Goal: Communication & Community: Share content

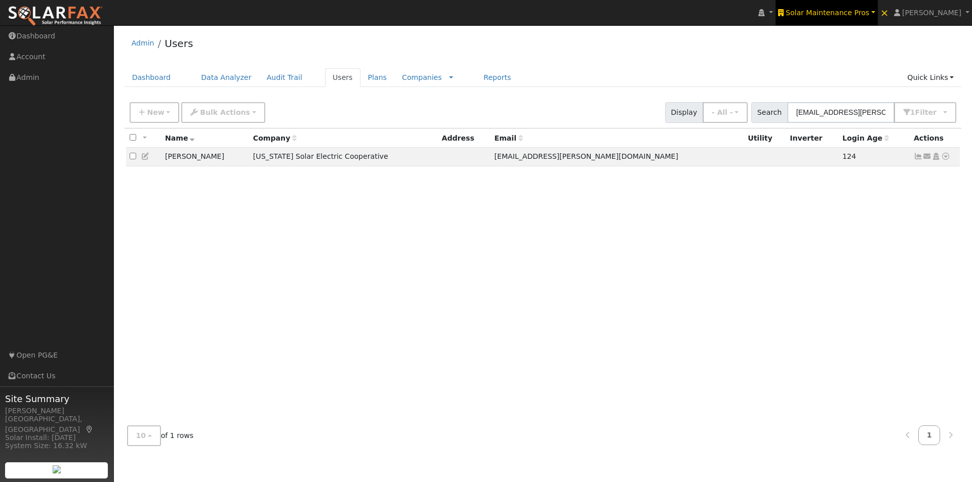
click at [838, 16] on span "Solar Maintenance Pros" at bounding box center [826, 13] width 83 height 8
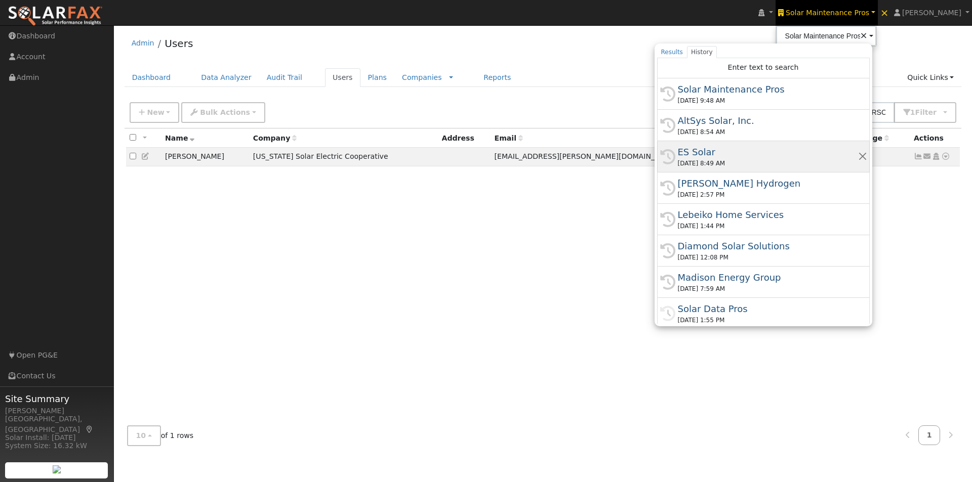
click at [714, 152] on div "ES Solar" at bounding box center [768, 152] width 180 height 14
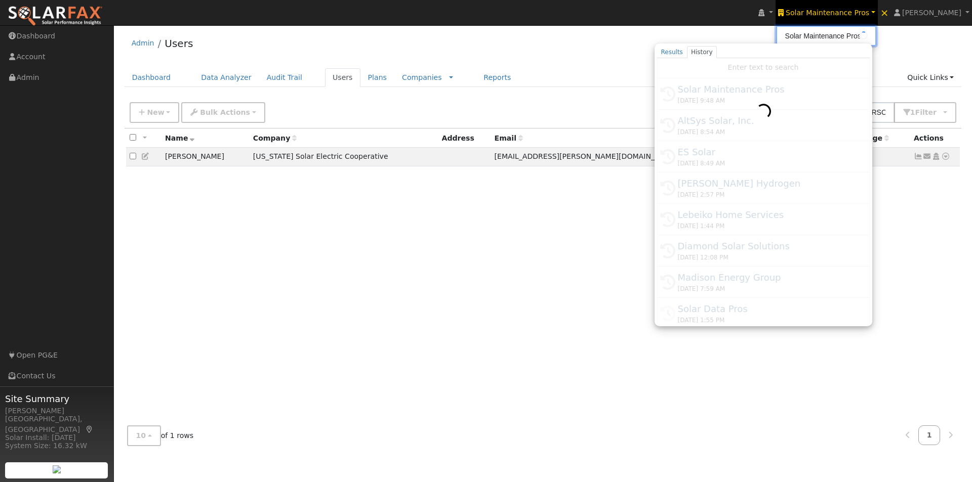
type input "ES Solar"
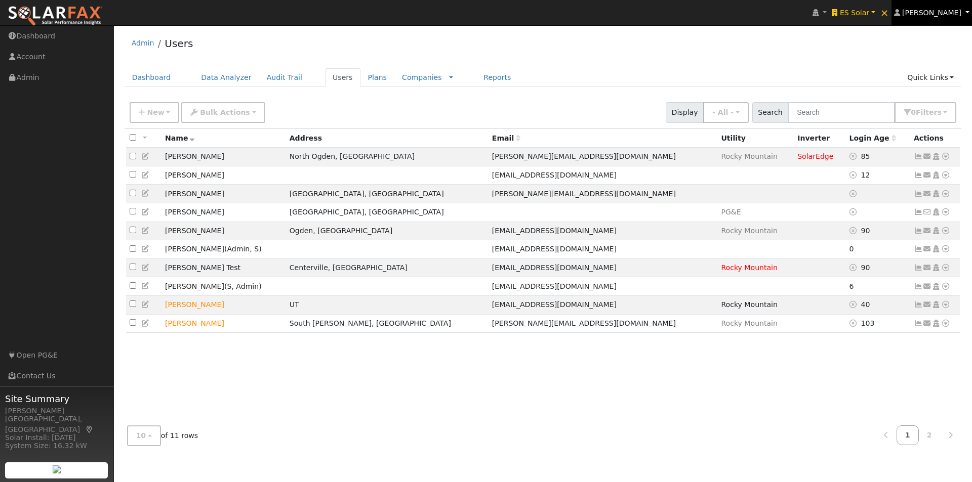
click at [936, 14] on span "[PERSON_NAME]" at bounding box center [931, 13] width 59 height 8
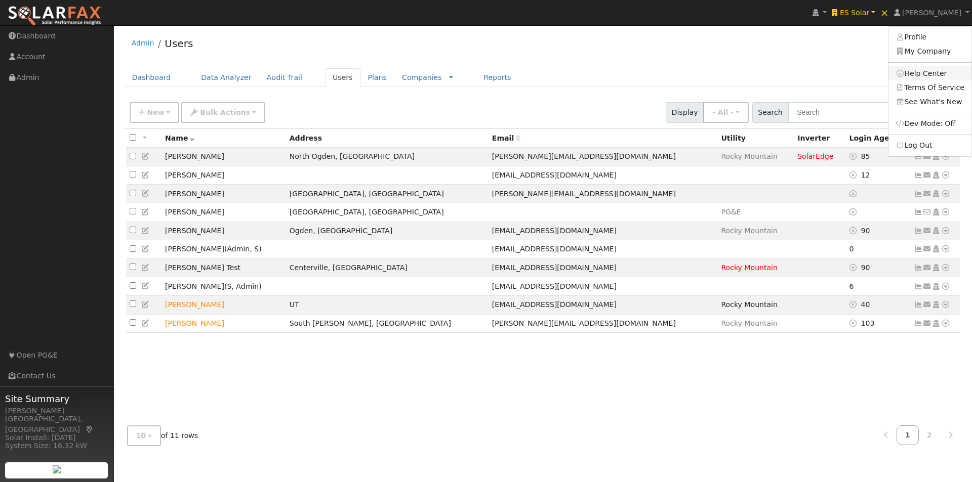
click at [919, 74] on link "Help Center" at bounding box center [929, 73] width 83 height 14
click at [325, 79] on link "Users" at bounding box center [342, 77] width 35 height 19
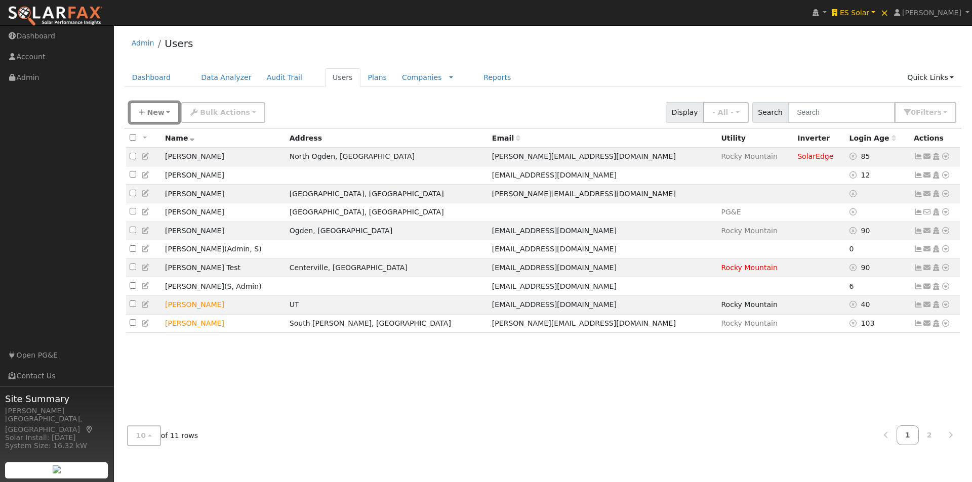
click at [138, 113] on button "New" at bounding box center [155, 112] width 50 height 21
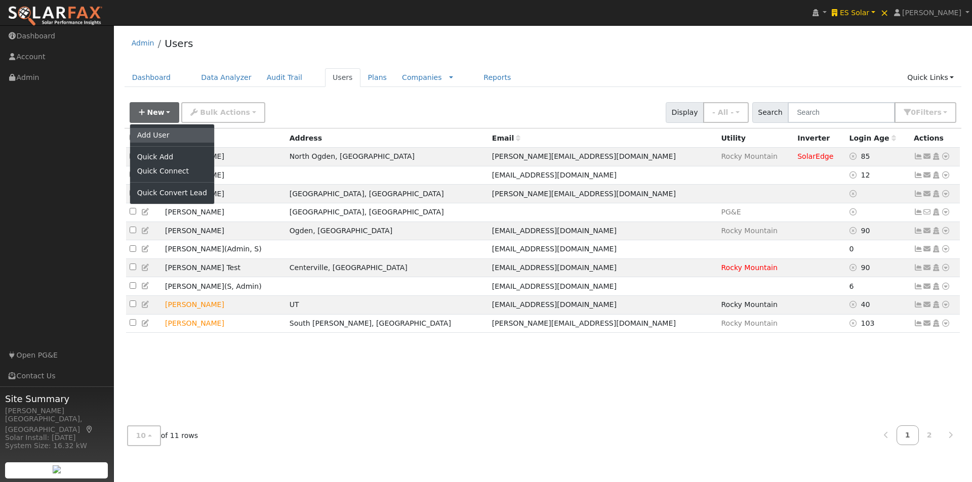
click at [146, 134] on link "Add User" at bounding box center [172, 135] width 84 height 14
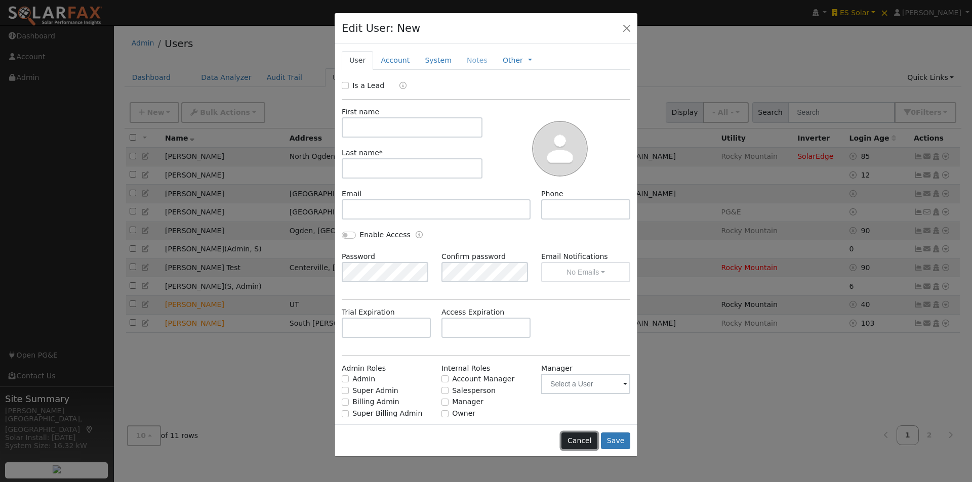
click at [581, 440] on button "Cancel" at bounding box center [579, 441] width 36 height 17
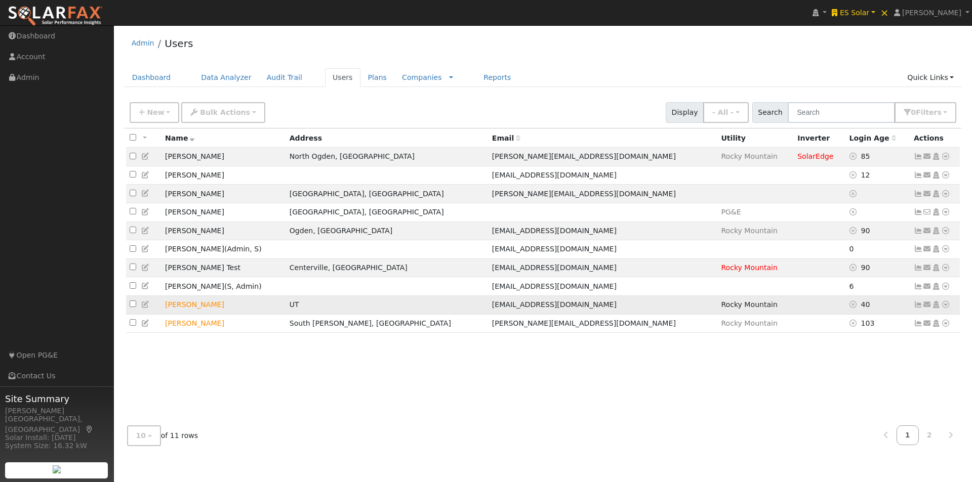
click at [918, 308] on icon at bounding box center [917, 304] width 9 height 7
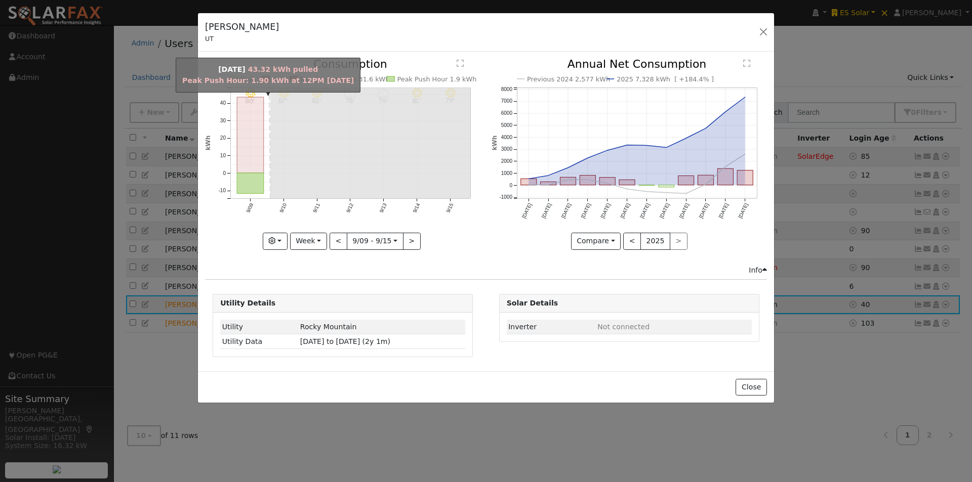
click at [253, 152] on rect "onclick=""" at bounding box center [250, 135] width 27 height 76
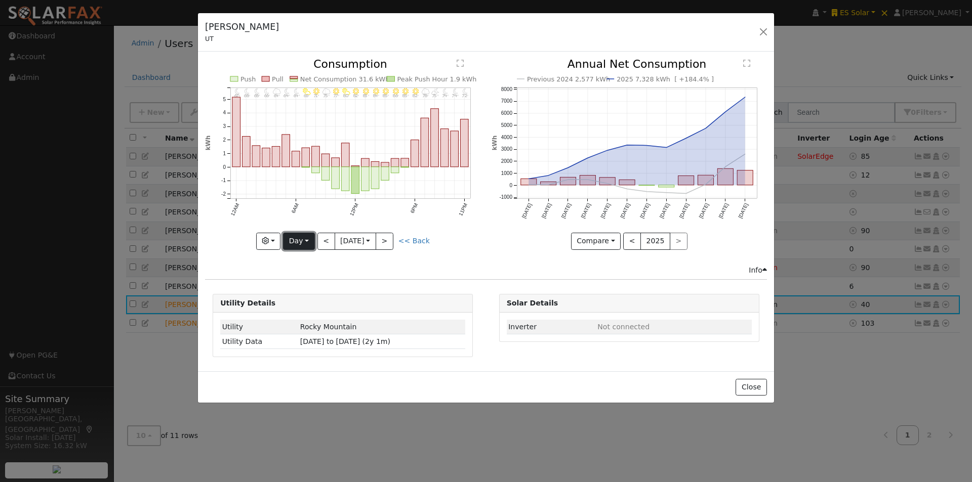
click at [309, 239] on button "Day" at bounding box center [298, 241] width 31 height 17
click at [305, 306] on link "Year" at bounding box center [318, 305] width 70 height 14
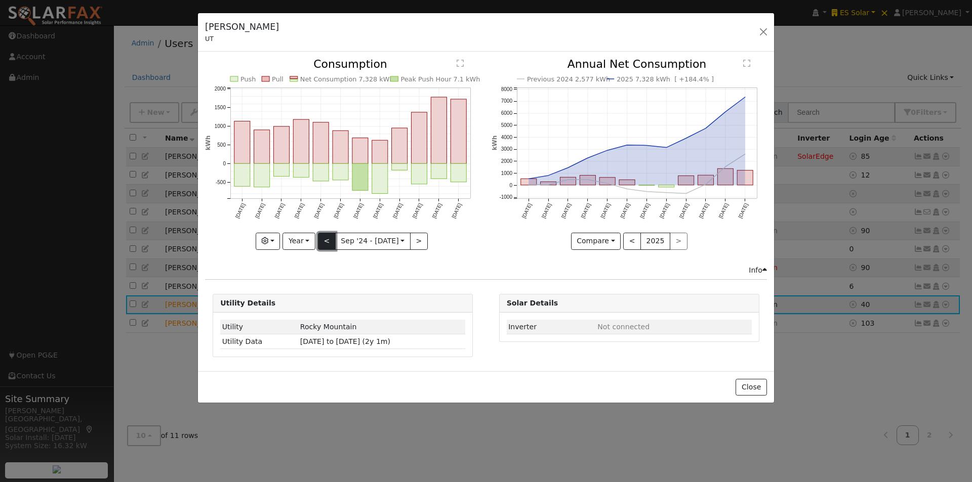
click at [324, 239] on button "<" at bounding box center [327, 241] width 18 height 17
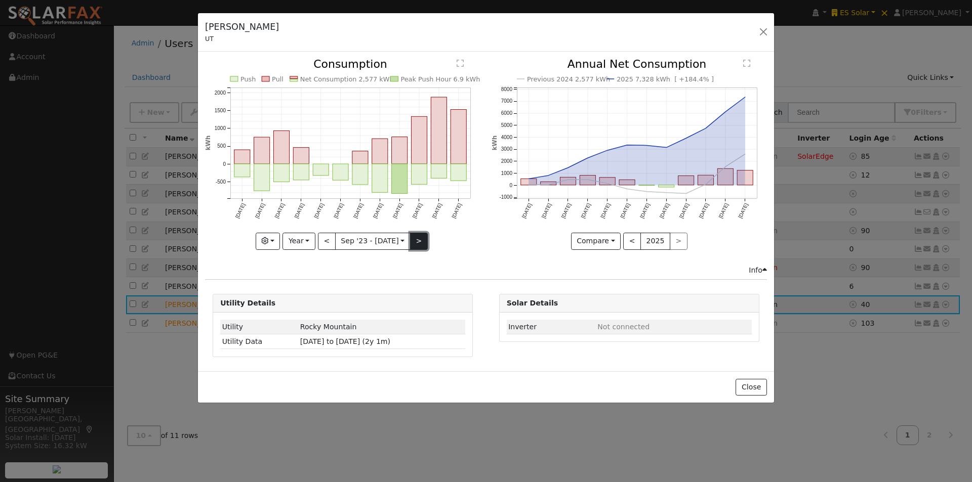
click at [413, 238] on button ">" at bounding box center [419, 241] width 18 height 17
type input "[DATE]"
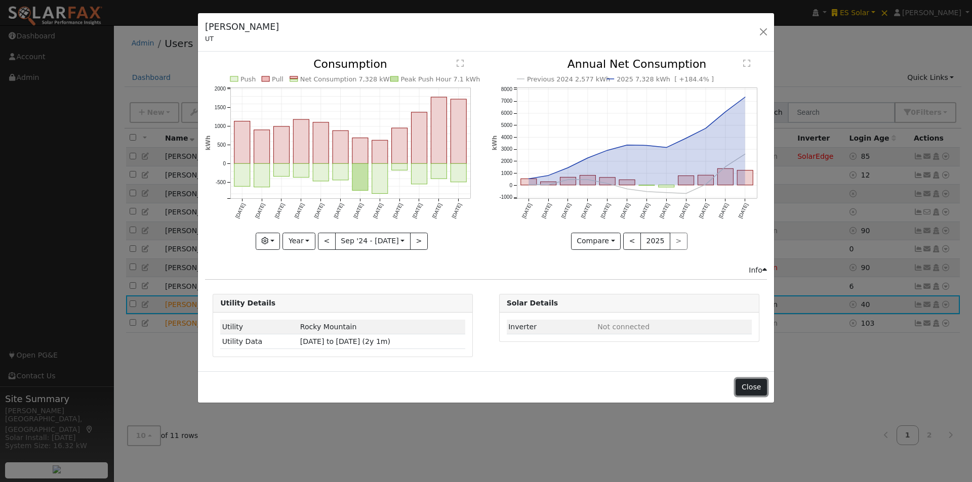
click at [757, 386] on button "Close" at bounding box center [750, 387] width 31 height 17
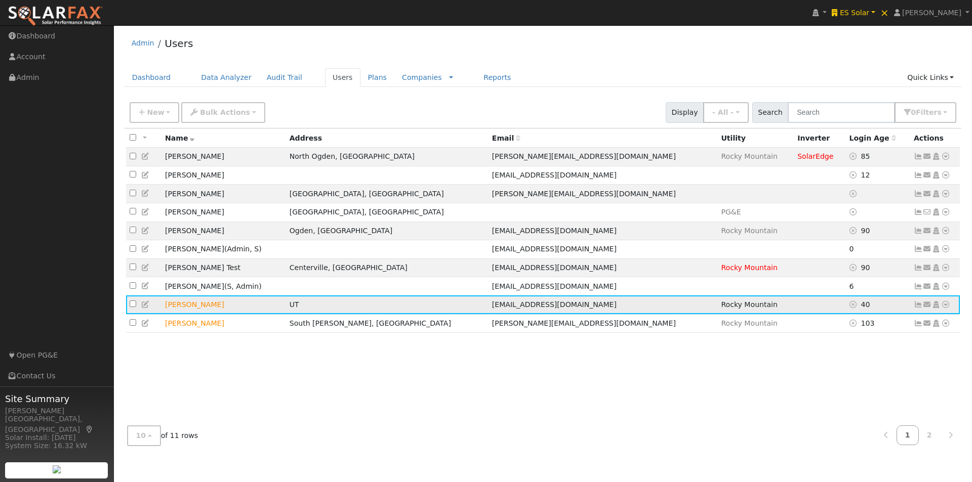
click at [928, 308] on icon at bounding box center [927, 304] width 9 height 7
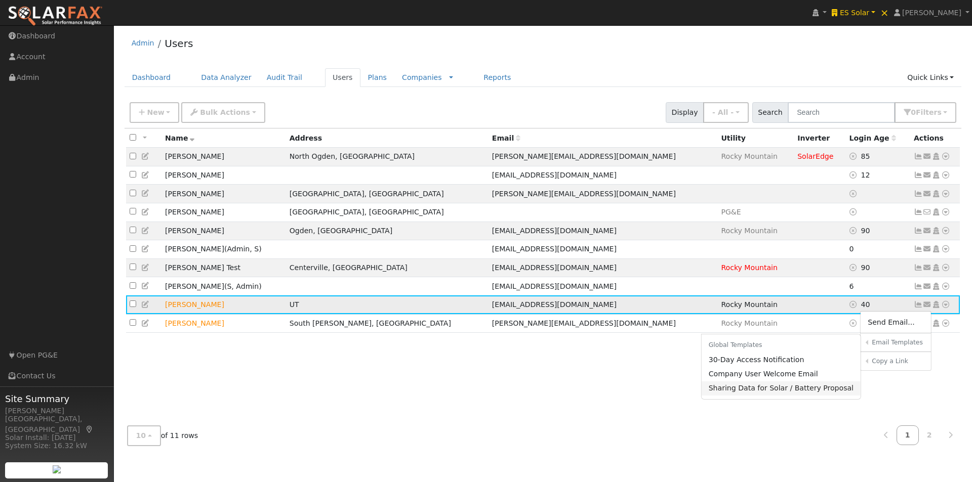
click at [750, 396] on link "Sharing Data for Solar / Battery Proposal" at bounding box center [780, 389] width 159 height 14
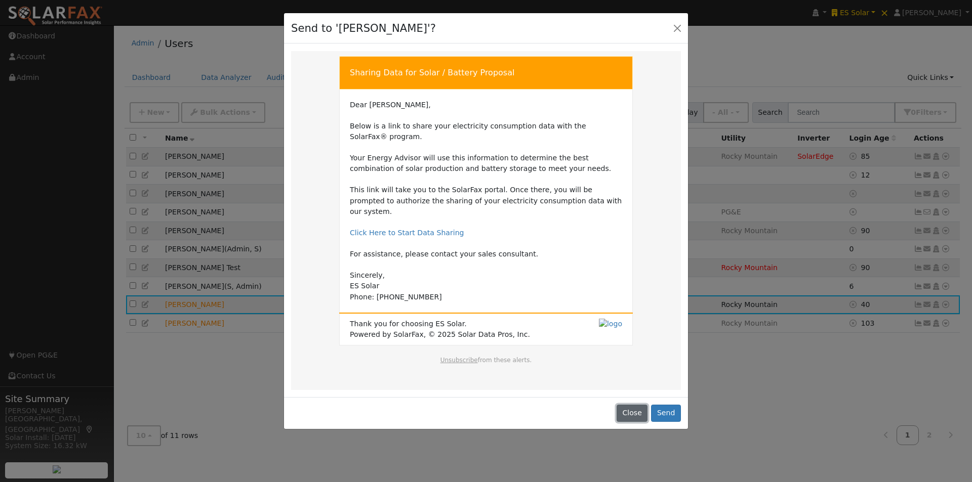
click at [632, 405] on button "Close" at bounding box center [631, 413] width 31 height 17
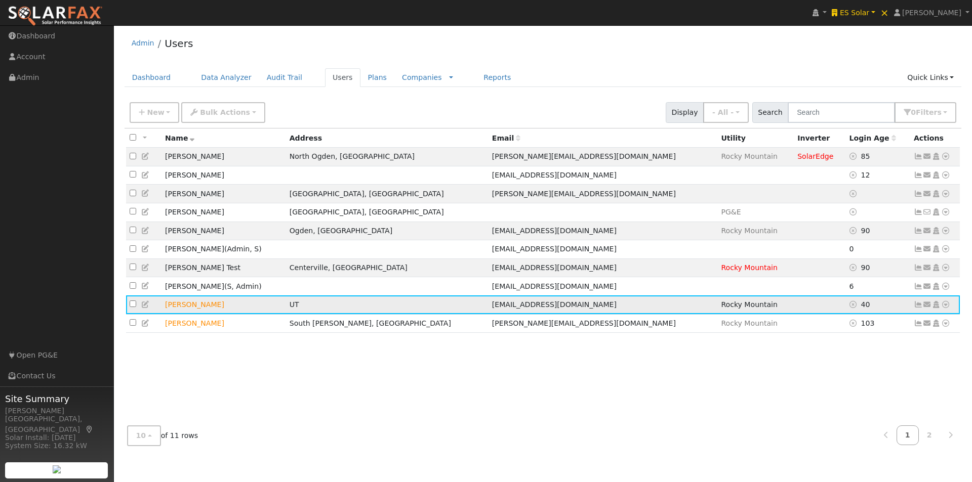
click at [134, 307] on input "checkbox" at bounding box center [133, 304] width 7 height 7
checkbox input "true"
click at [217, 115] on span "Bulk Actions" at bounding box center [225, 112] width 50 height 8
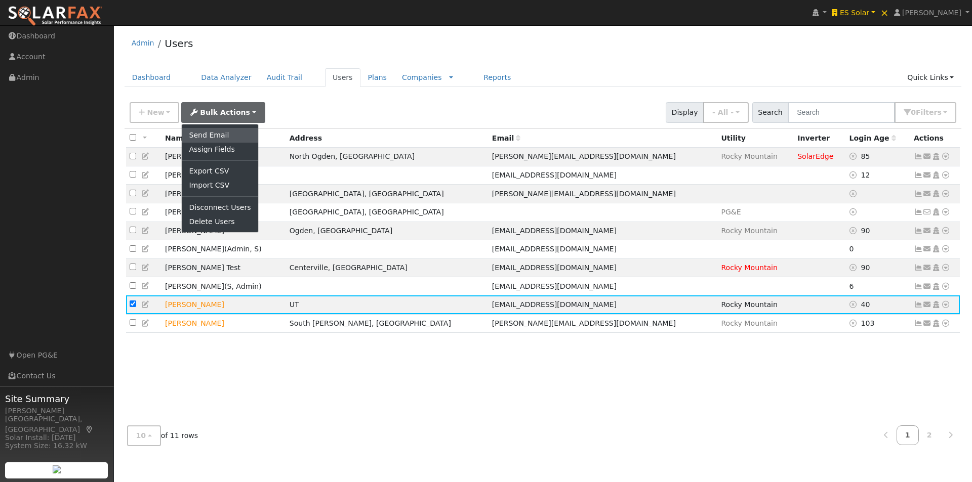
click at [197, 134] on link "Send Email" at bounding box center [220, 135] width 76 height 14
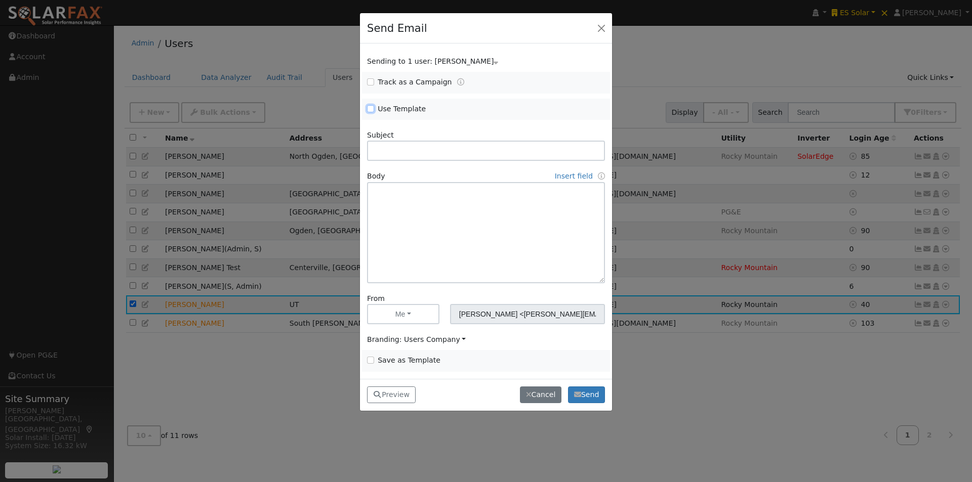
click at [369, 107] on input "Use Template" at bounding box center [370, 108] width 7 height 7
checkbox input "true"
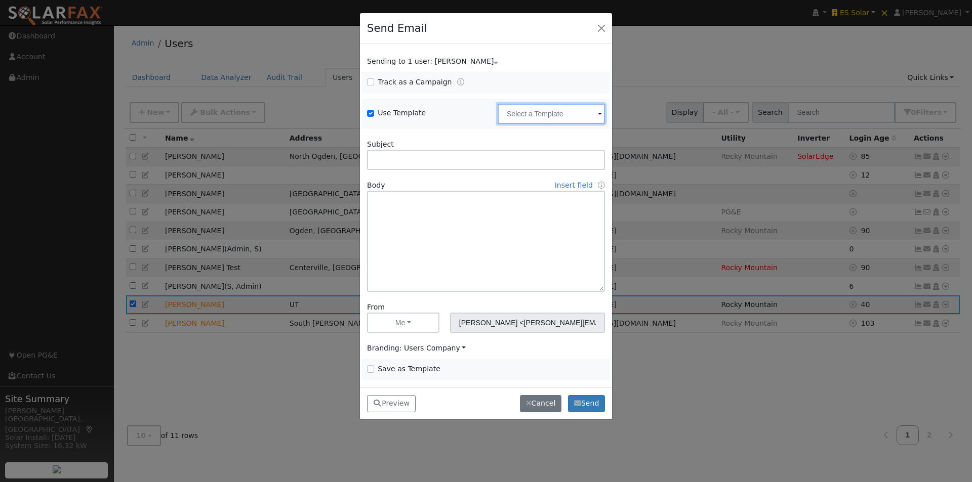
click at [550, 119] on input "text" at bounding box center [550, 114] width 107 height 20
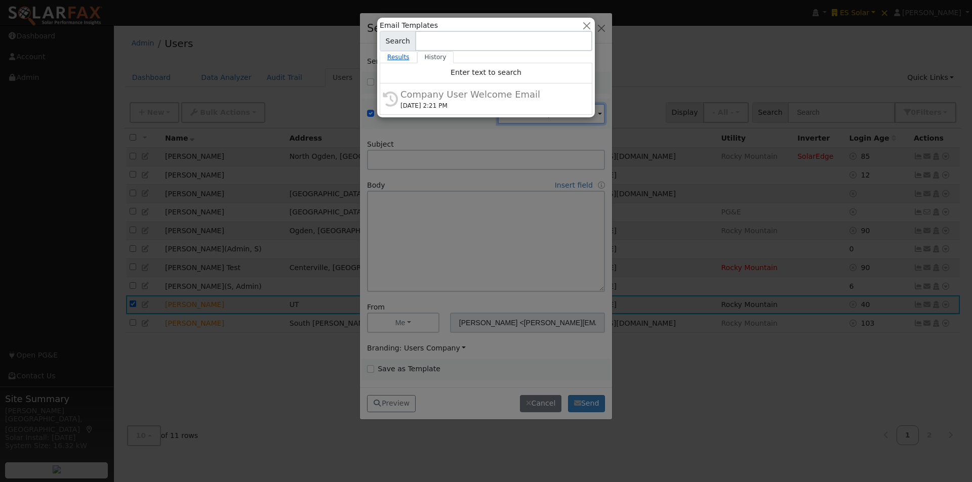
click at [402, 56] on link "Results" at bounding box center [398, 57] width 37 height 12
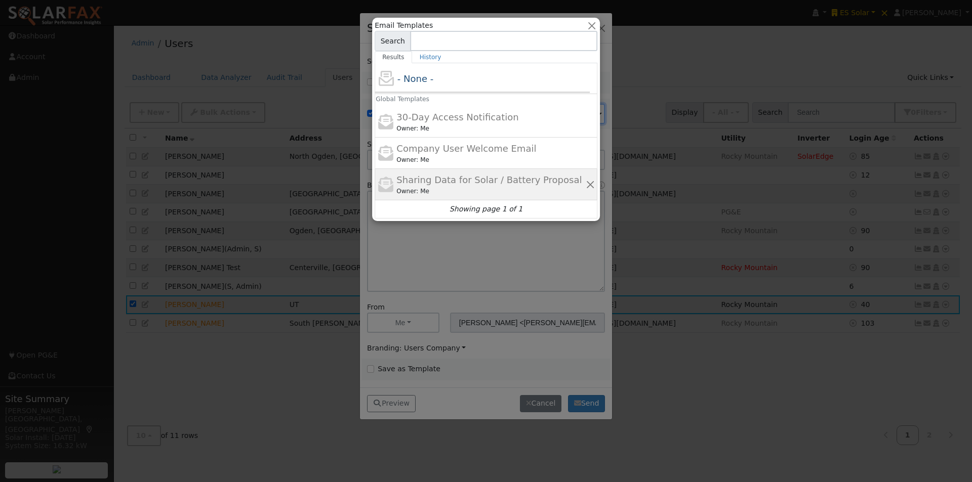
click at [435, 177] on span "Sharing Data for Solar / Battery Proposal" at bounding box center [488, 180] width 185 height 11
type input "Sharing Data for Solar / Battery Proposal"
type textarea "Dear {user_fname}, Below is a link to share your electricity consumption data w…"
type input "ES Solar <[EMAIL_ADDRESS][DOMAIN_NAME]>"
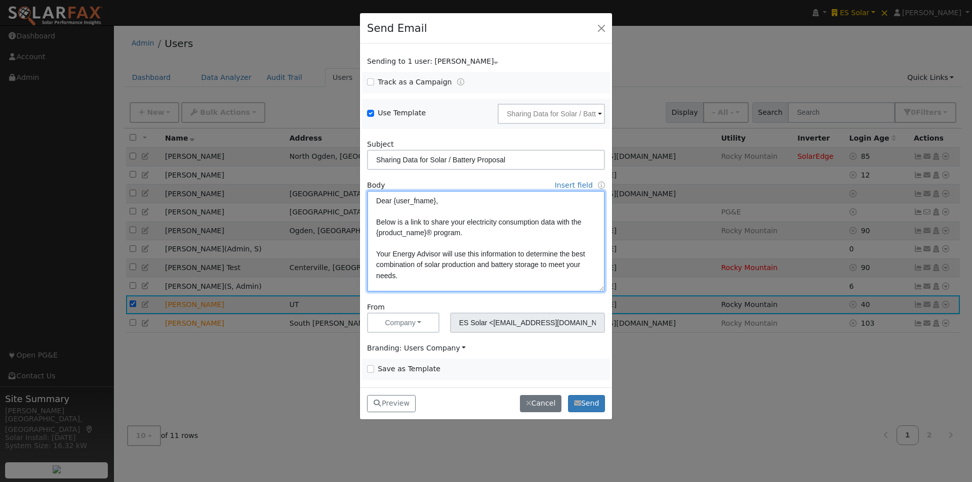
drag, startPoint x: 435, startPoint y: 200, endPoint x: 392, endPoint y: 207, distance: 43.5
click at [392, 207] on textarea "Dear {user_fname}, Below is a link to share your electricity consumption data w…" at bounding box center [486, 241] width 238 height 101
click at [580, 183] on link "Insert field" at bounding box center [574, 185] width 38 height 8
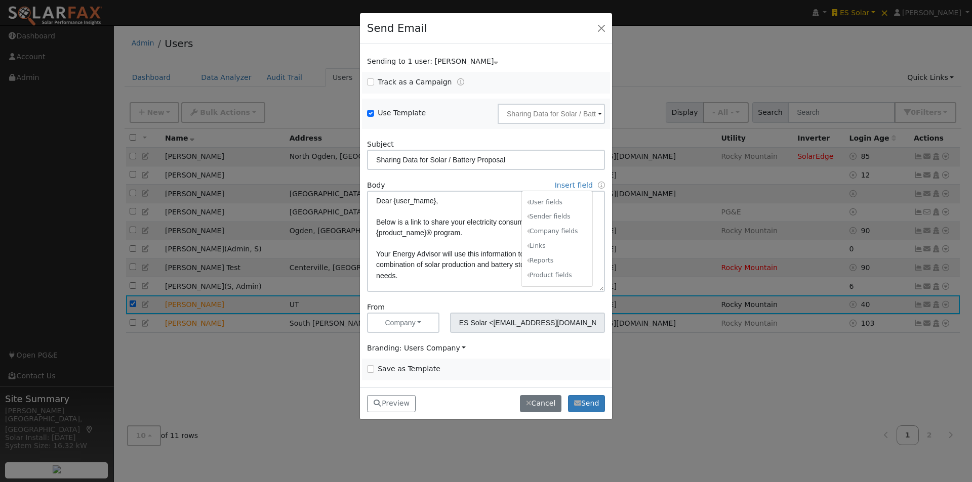
drag, startPoint x: 462, startPoint y: 375, endPoint x: 466, endPoint y: 371, distance: 5.7
click at [463, 375] on div "Save as Template Sharing Data for Solar / Battery Proposal Delete Email Templat…" at bounding box center [486, 370] width 248 height 22
click at [393, 404] on button "Preview" at bounding box center [391, 403] width 49 height 17
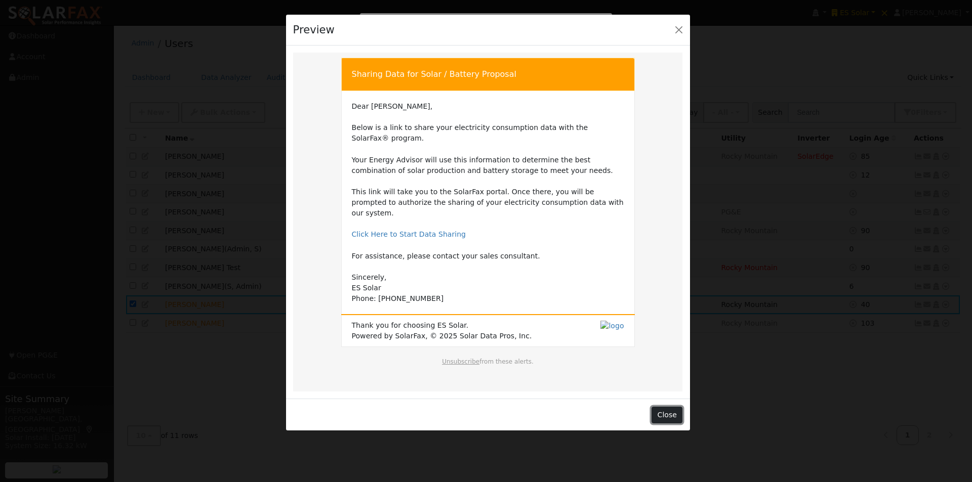
click at [667, 407] on button "Close" at bounding box center [666, 415] width 31 height 17
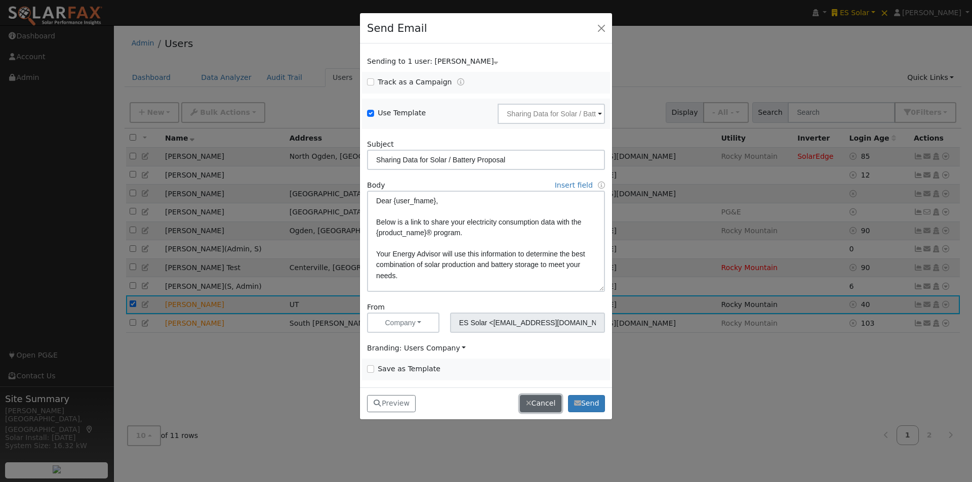
drag, startPoint x: 544, startPoint y: 404, endPoint x: 594, endPoint y: 376, distance: 57.6
click at [550, 401] on button "Cancel" at bounding box center [540, 403] width 41 height 17
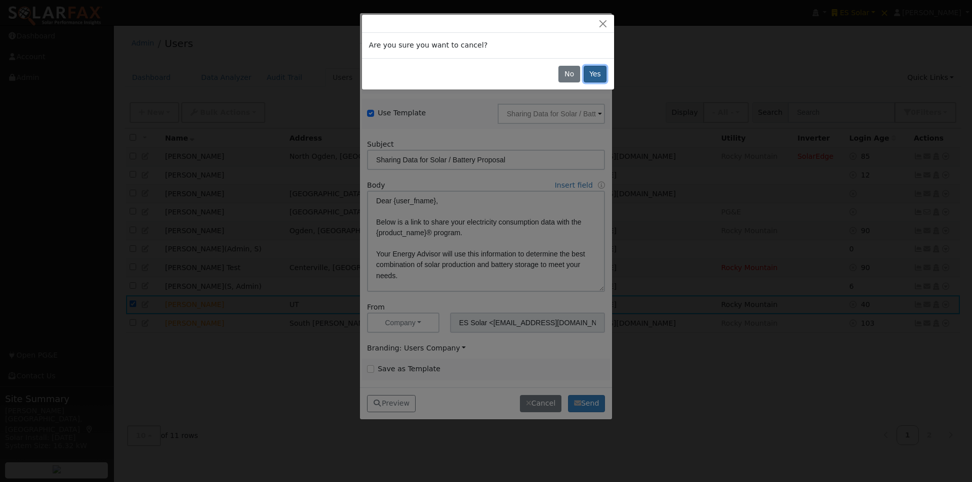
click at [594, 74] on button "Yes" at bounding box center [594, 74] width 23 height 17
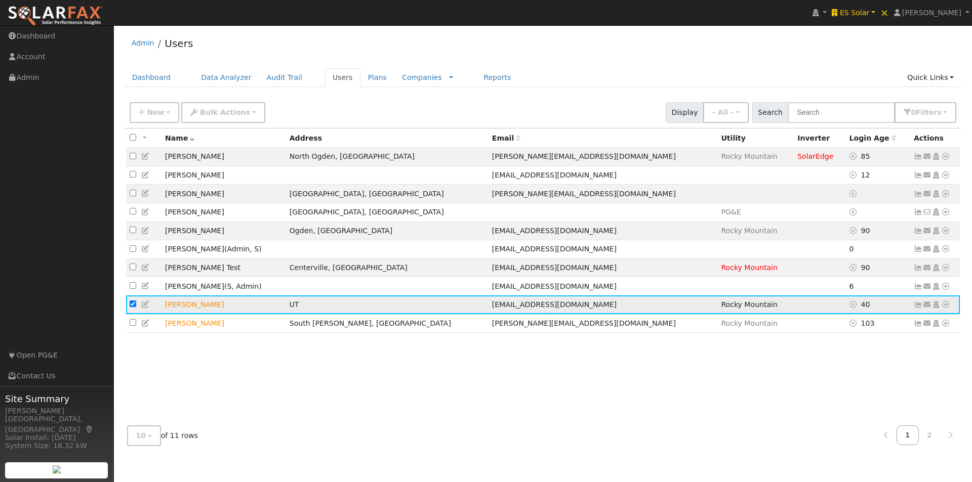
click at [133, 307] on input "checkbox" at bounding box center [133, 304] width 7 height 7
checkbox input "false"
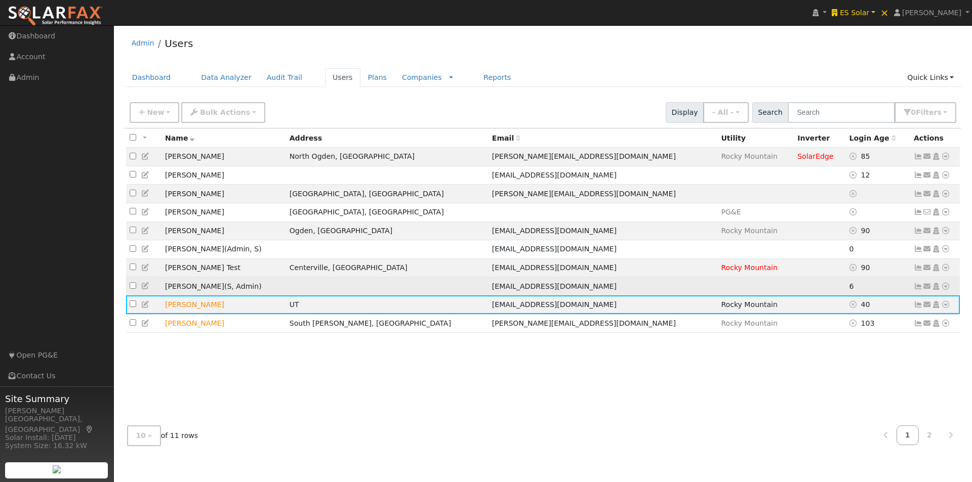
click at [370, 292] on td at bounding box center [387, 286] width 202 height 19
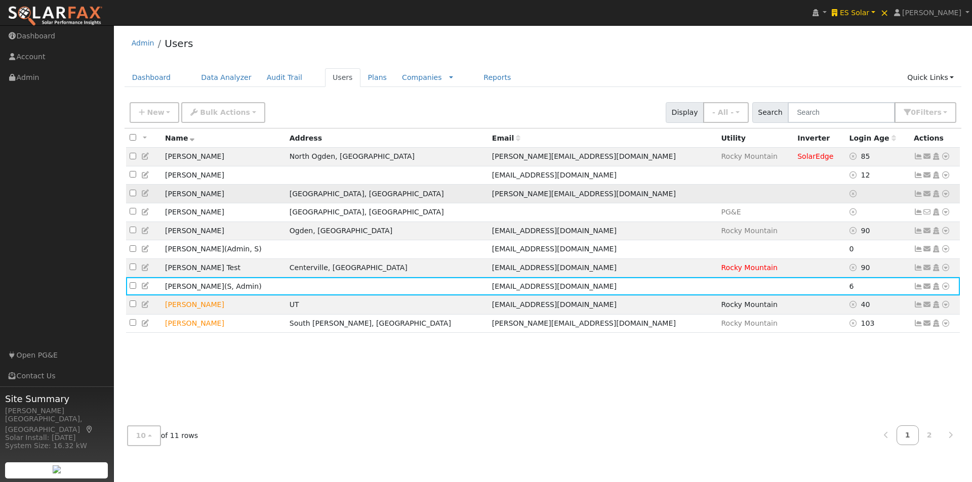
click at [281, 197] on td "[PERSON_NAME]" at bounding box center [223, 194] width 124 height 19
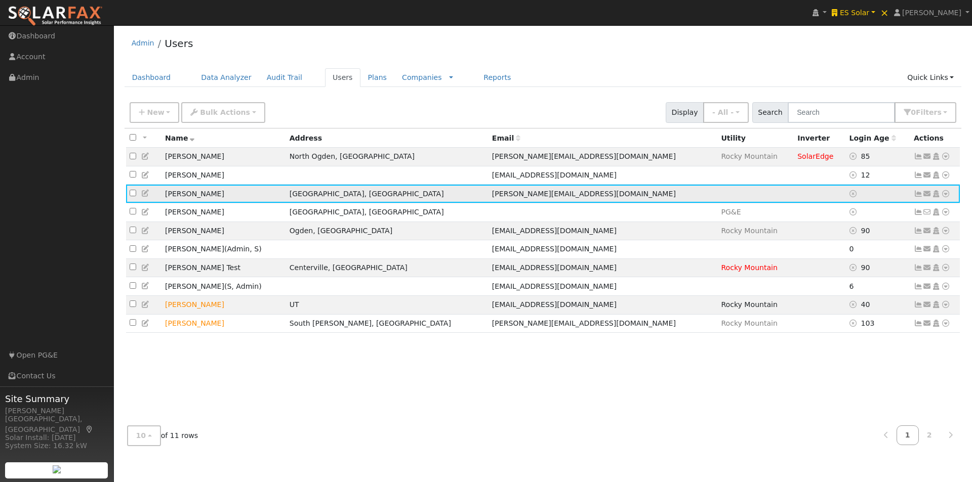
click at [936, 196] on icon at bounding box center [935, 193] width 9 height 7
